Goal: Information Seeking & Learning: Check status

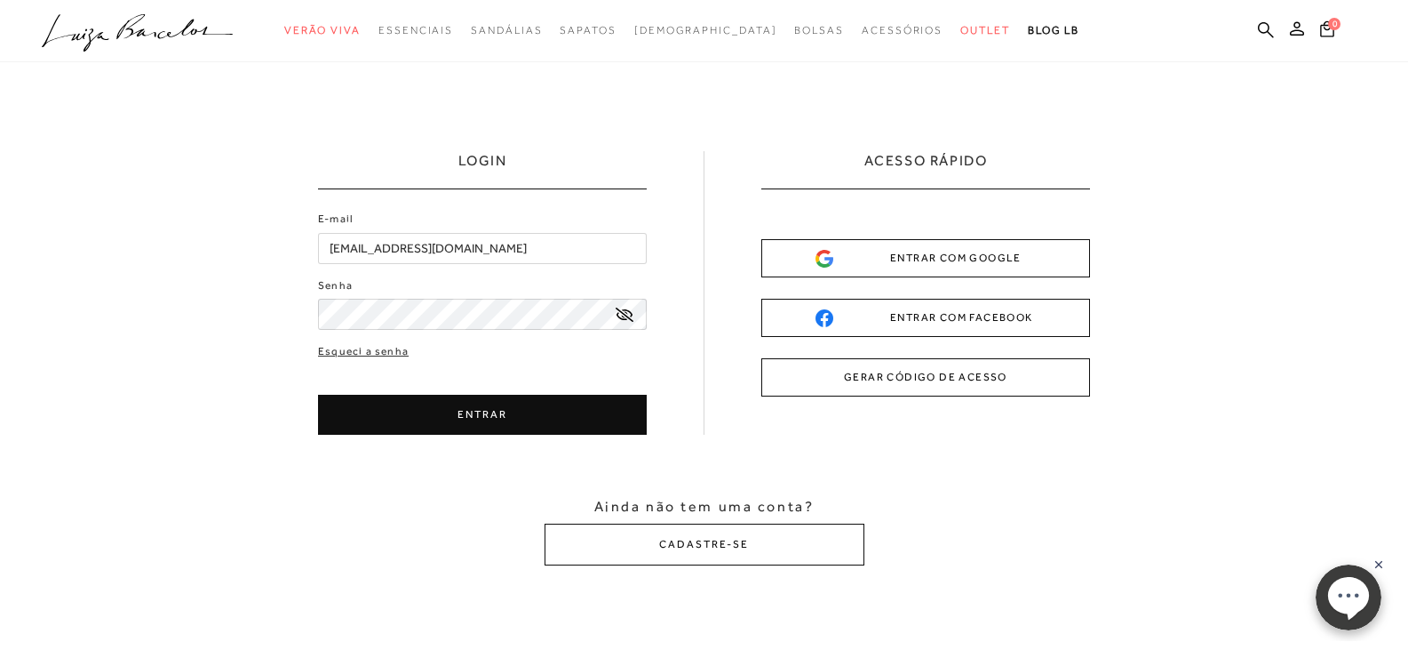
click at [613, 415] on button "ENTRAR" at bounding box center [482, 415] width 329 height 40
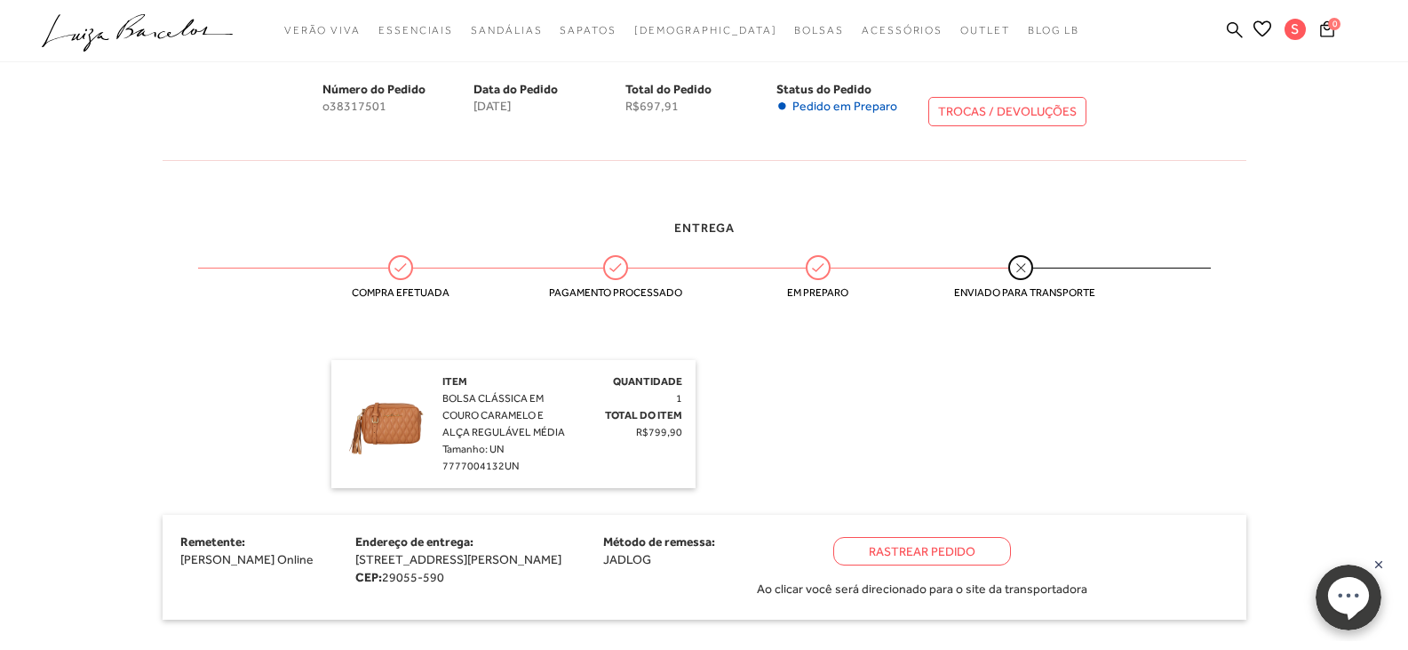
scroll to position [267, 0]
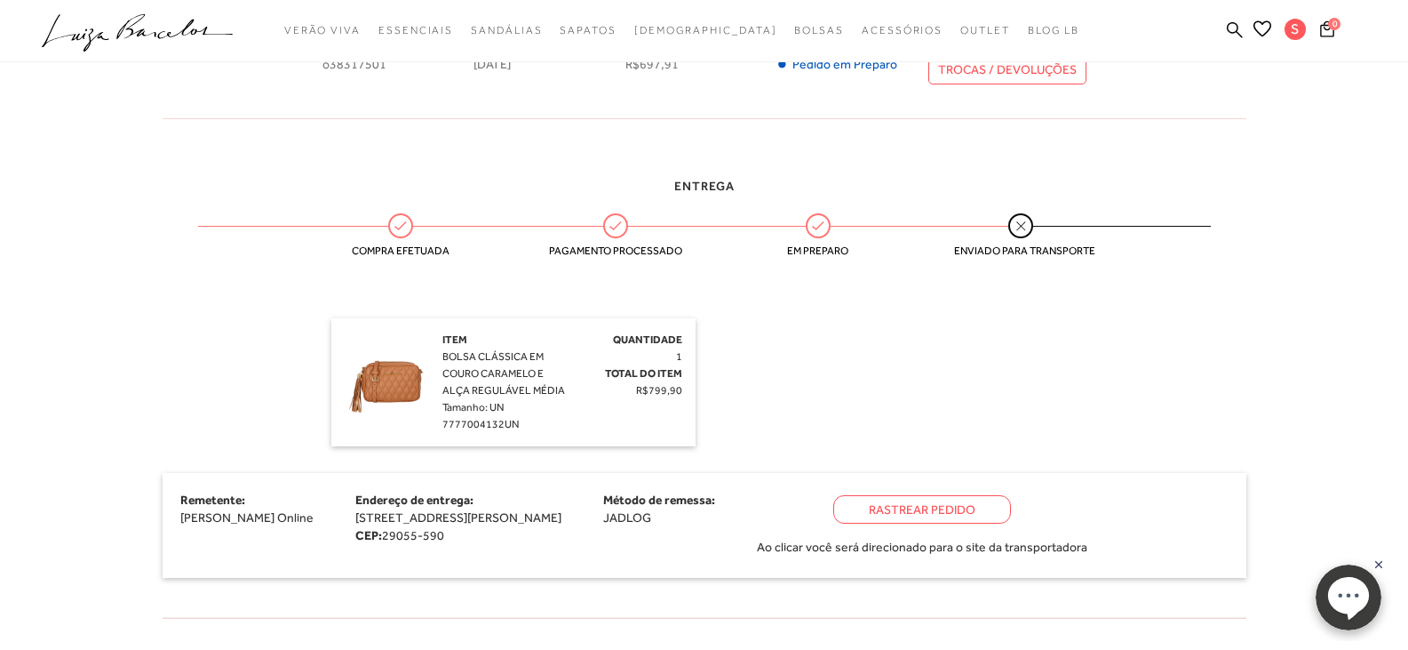
click at [785, 504] on div "Rastrear Pedido" at bounding box center [922, 509] width 178 height 28
drag, startPoint x: 778, startPoint y: 93, endPoint x: 207, endPoint y: 300, distance: 607.7
click at [207, 300] on div "Entrega Compra efetuada Pagamento processado Em preparo Enviado para transporte…" at bounding box center [704, 384] width 1111 height 468
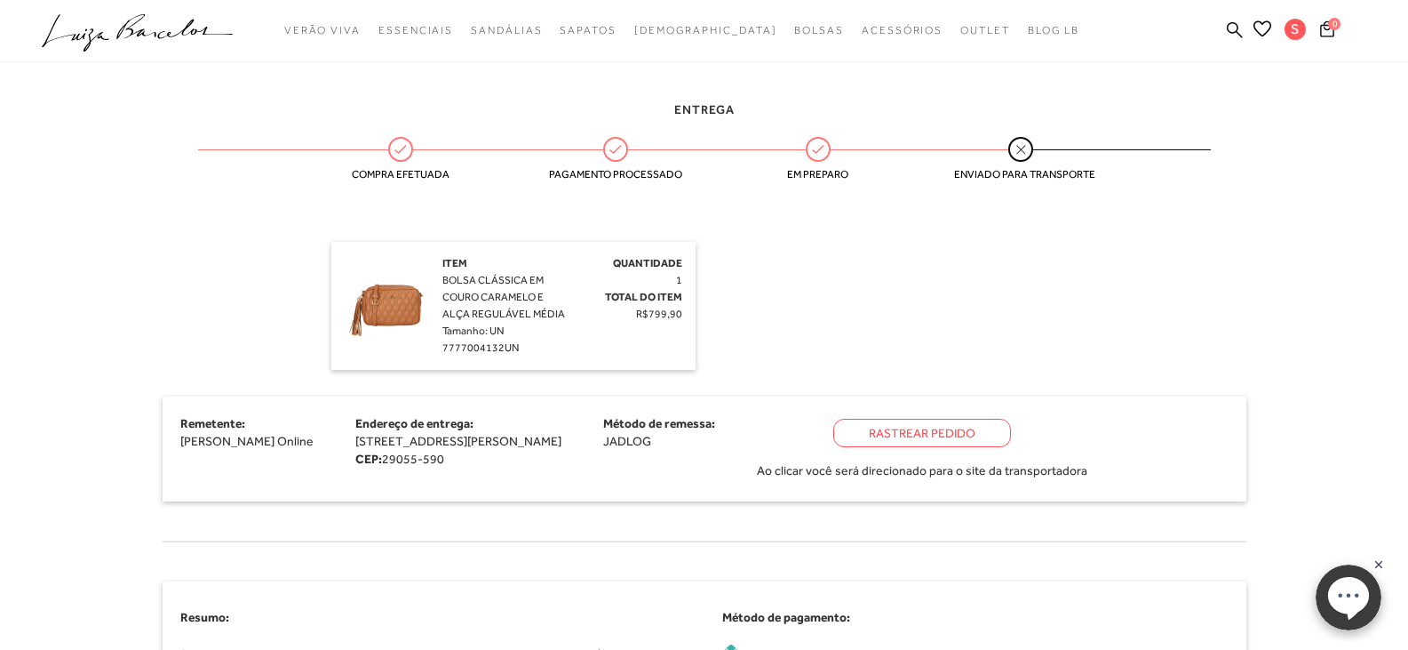
scroll to position [355, 0]
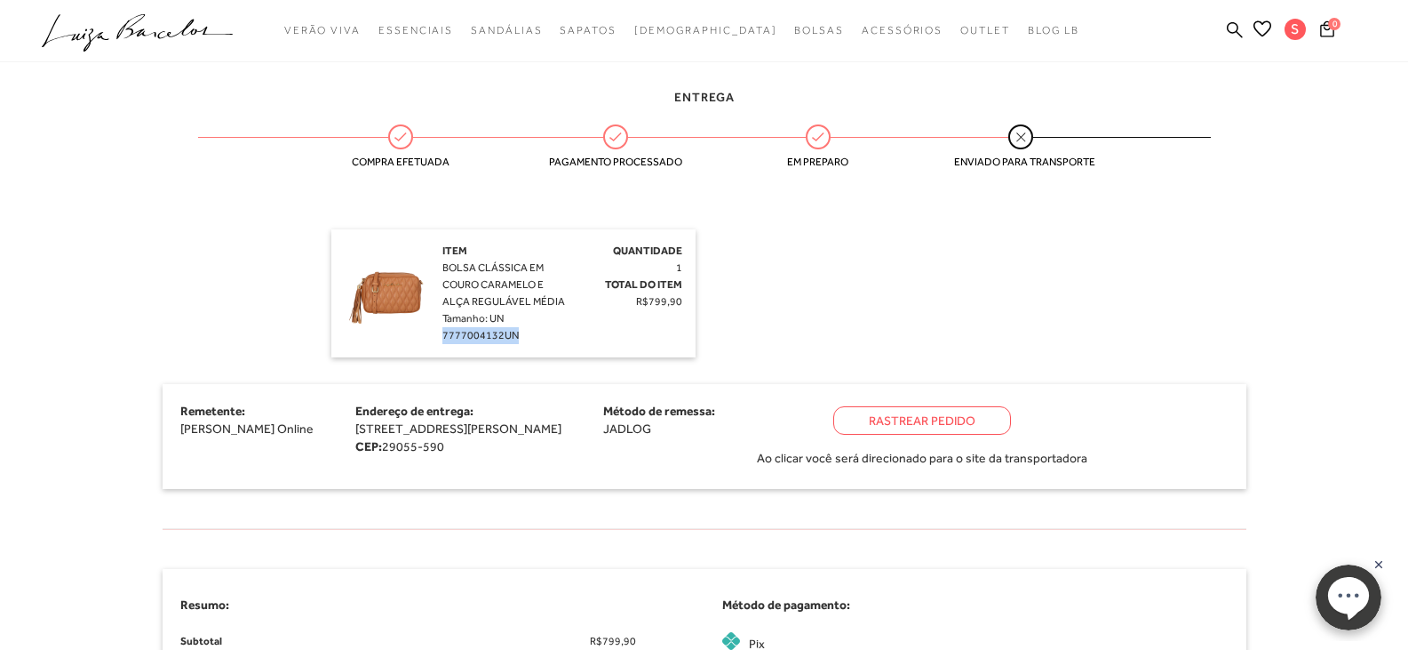
drag, startPoint x: 521, startPoint y: 331, endPoint x: 441, endPoint y: 332, distance: 80.0
click at [441, 332] on div "Item BOLSA CLÁSSICA EM COURO CARAMELO E ALÇA REGULÁVEL MÉDIA Tamanho: UN 777700…" at bounding box center [514, 293] width 338 height 101
copy span "7777004132UN"
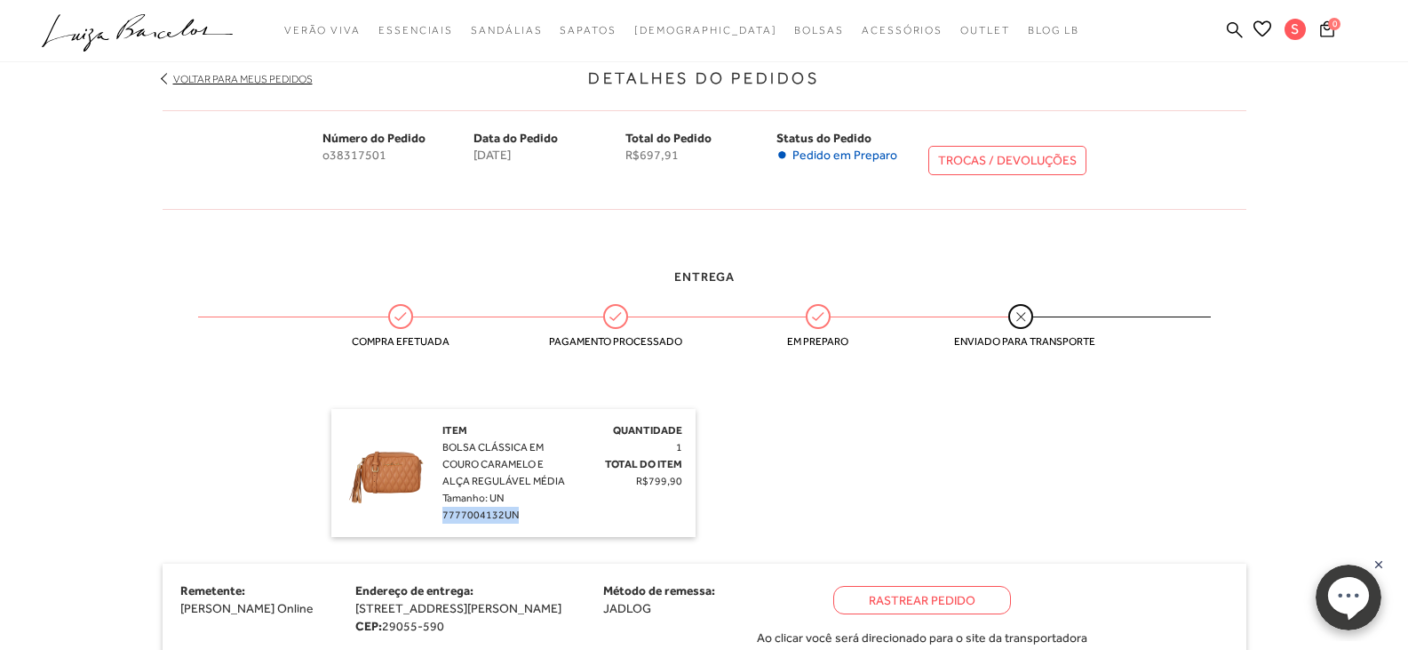
scroll to position [0, 0]
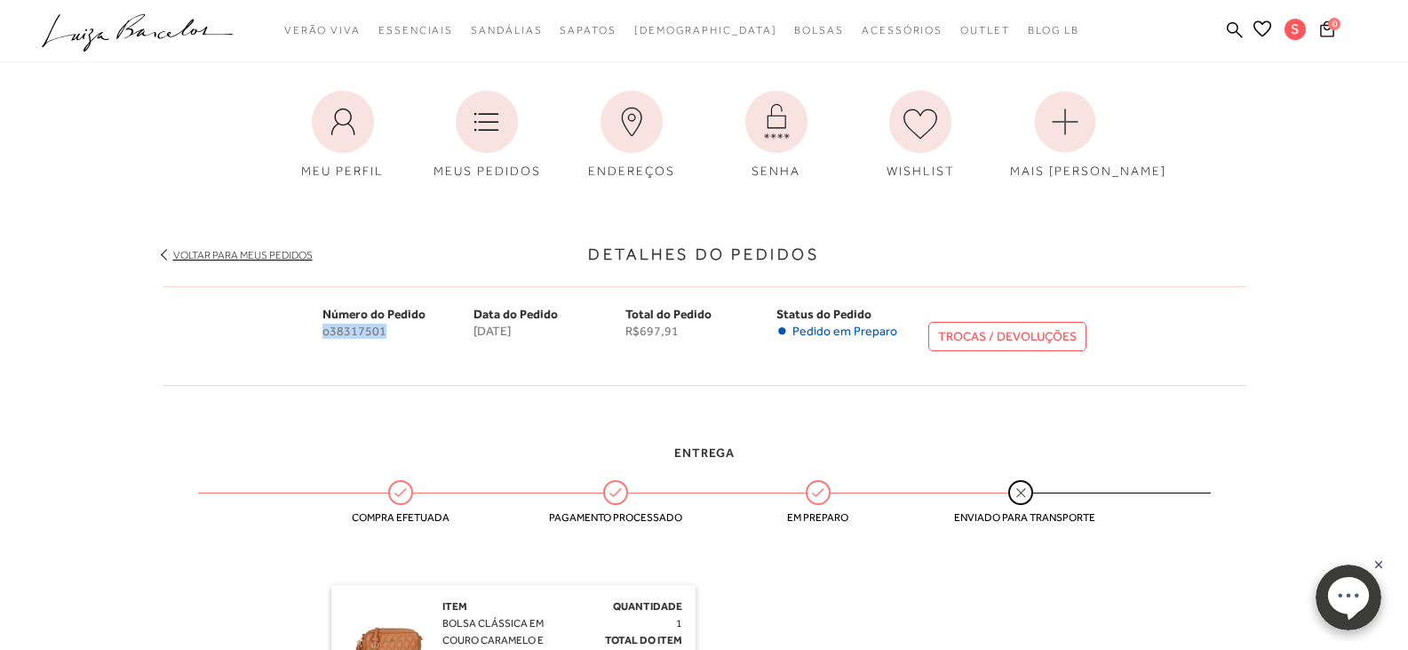
drag, startPoint x: 392, startPoint y: 329, endPoint x: 322, endPoint y: 315, distance: 71.6
click at [323, 323] on div "Número do Pedido o38317501" at bounding box center [399, 336] width 152 height 62
copy div "Número do Pedido o38317501"
